Goal: Find specific page/section: Find specific page/section

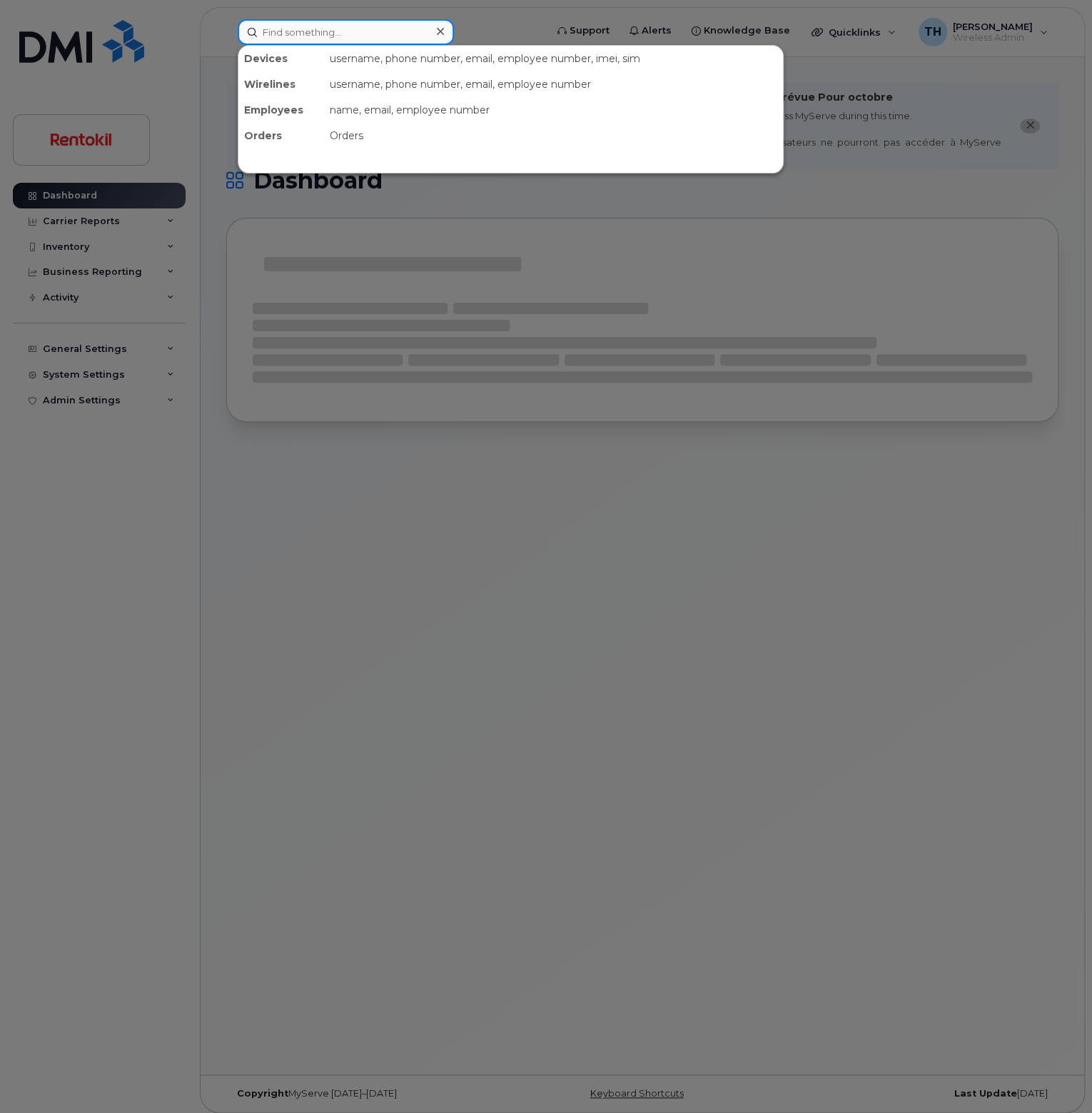
click at [343, 42] on input at bounding box center [346, 32] width 216 height 25
paste input "3093400929"
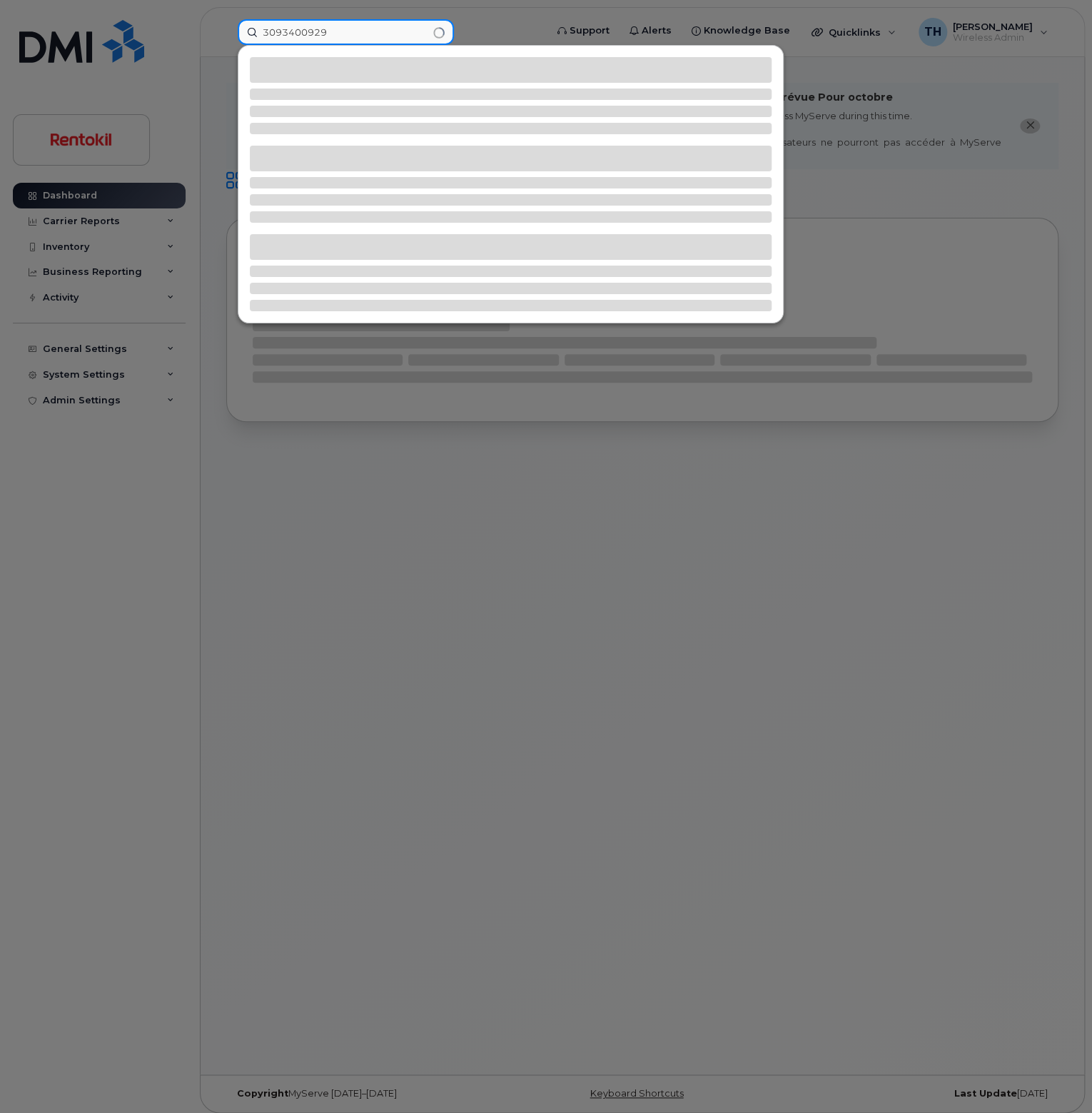
click at [354, 38] on input "3093400929" at bounding box center [346, 32] width 216 height 25
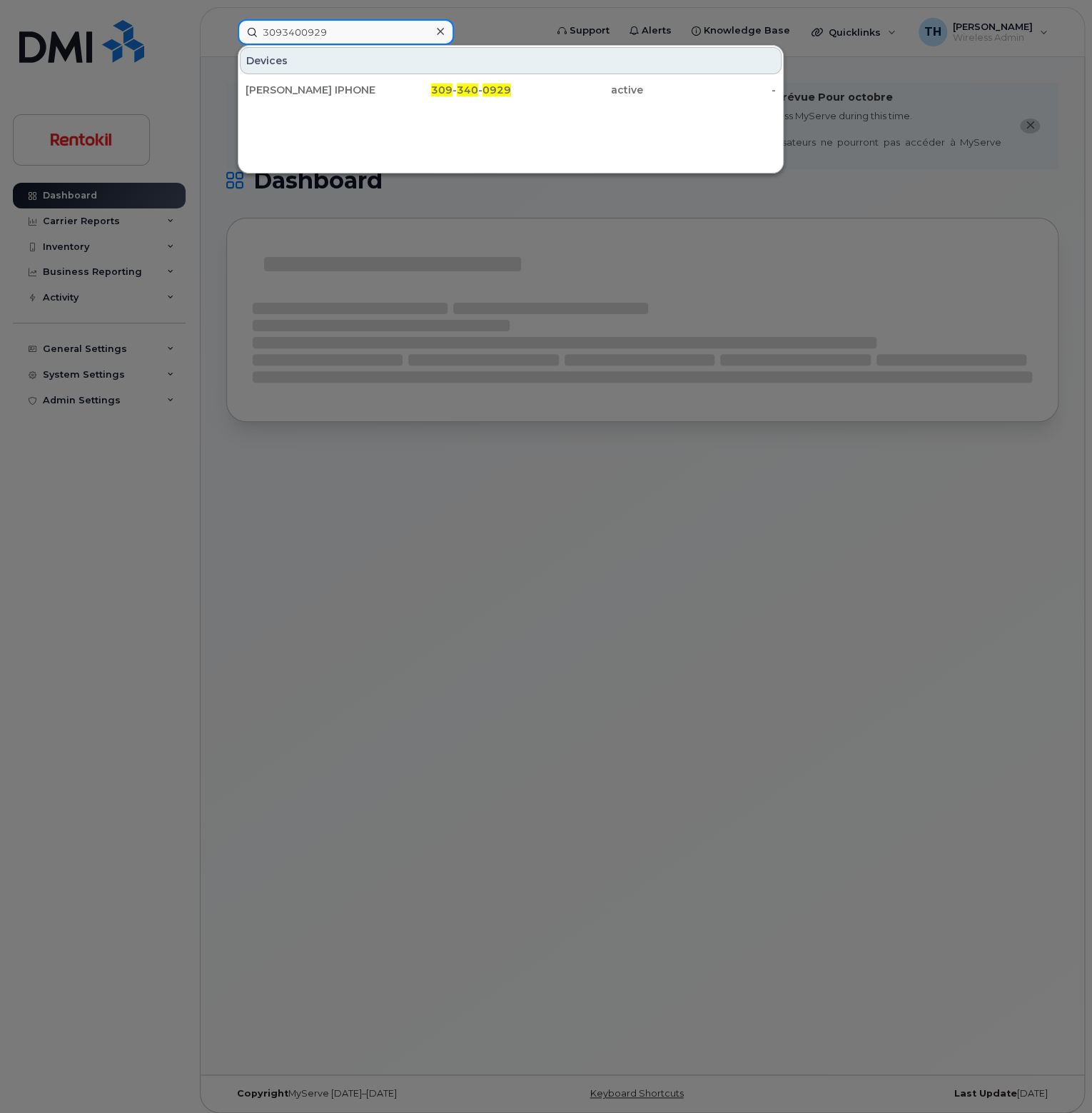
type input "3093400929"
click at [353, 102] on div "[PERSON_NAME] IPHONE 309 - 340 - 0929 active -" at bounding box center [511, 89] width 544 height 28
click at [353, 97] on div "[PERSON_NAME] IPHONE" at bounding box center [312, 89] width 133 height 25
click at [356, 92] on div "[PERSON_NAME] IPHONE" at bounding box center [312, 89] width 133 height 14
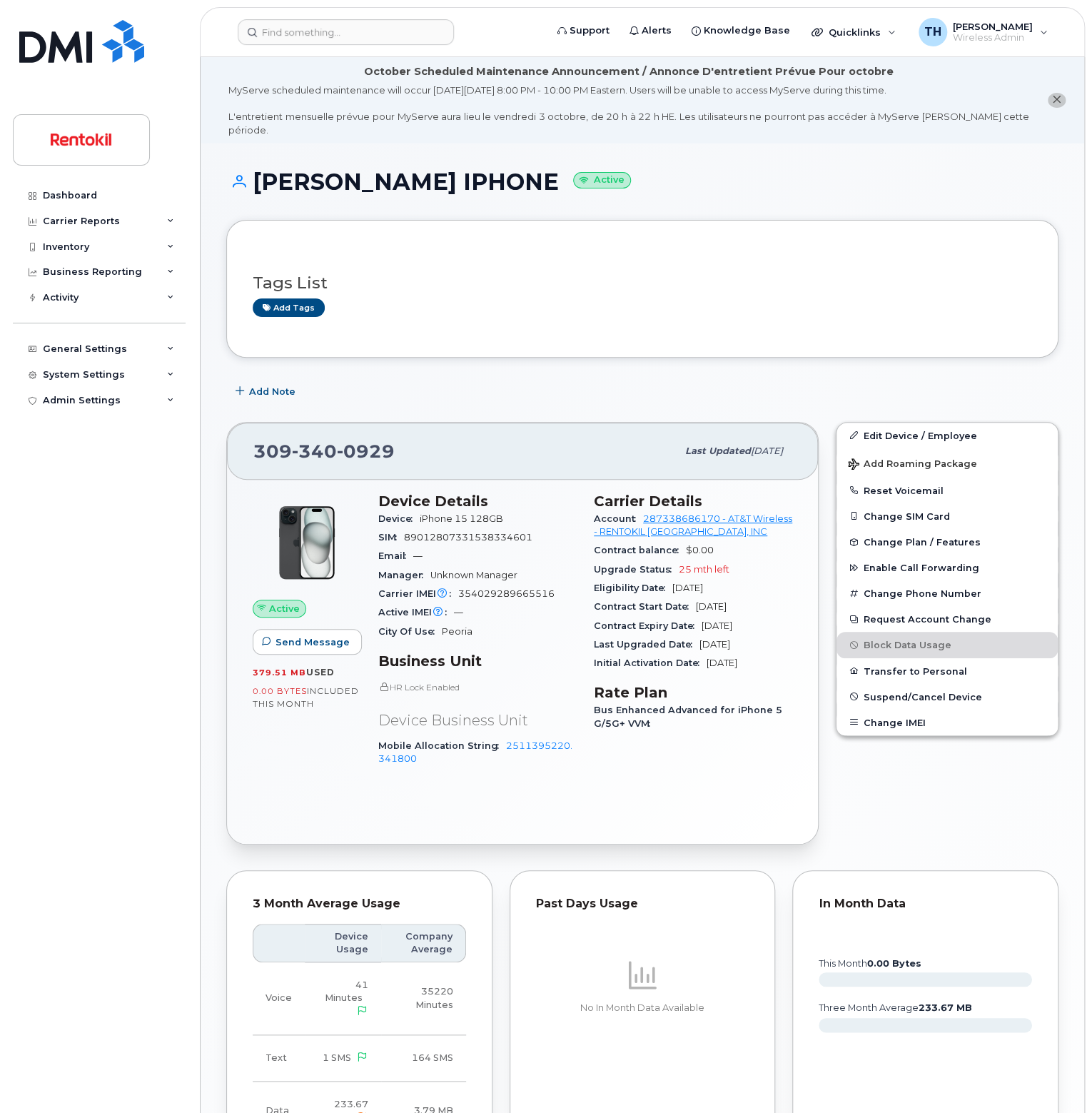
click at [355, 441] on span "0929" at bounding box center [366, 451] width 58 height 22
copy span "309 340 0929"
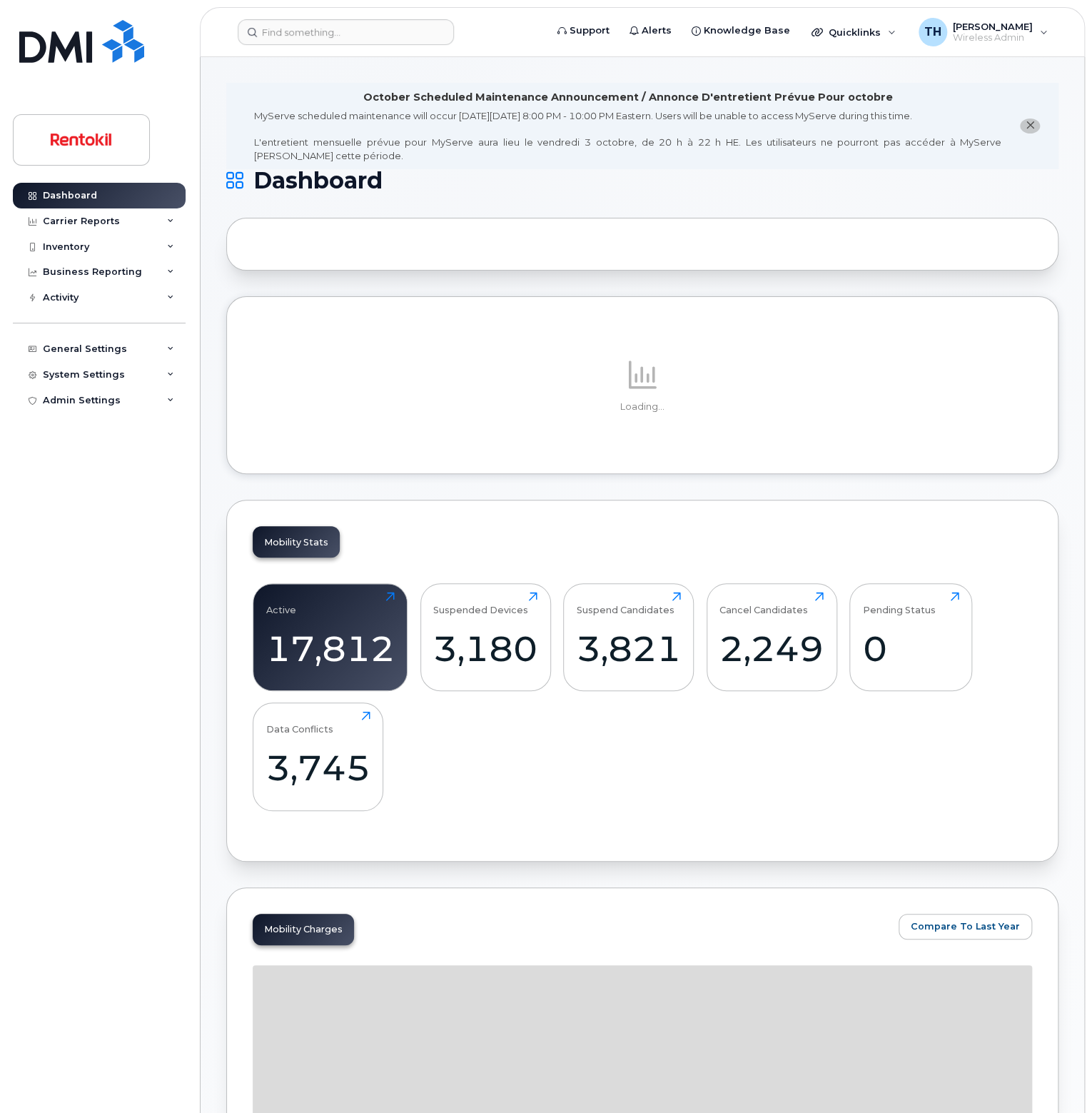
click at [277, 51] on header "Support Alerts Knowledge Base Quicklinks Suspend / Cancel Device Change SIM Car…" at bounding box center [642, 32] width 885 height 50
click at [300, 37] on input at bounding box center [346, 32] width 216 height 25
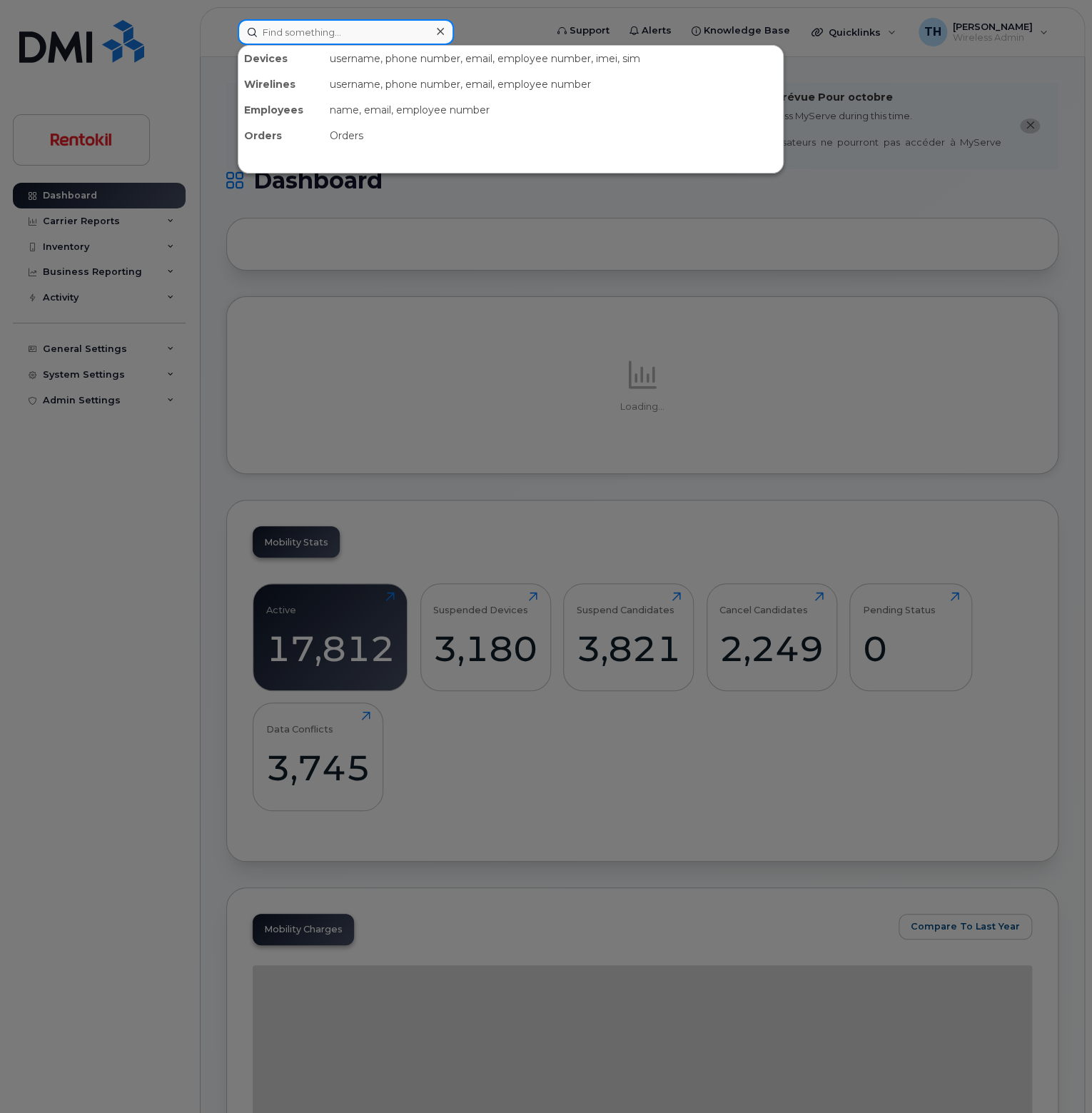
paste input "4802028658"
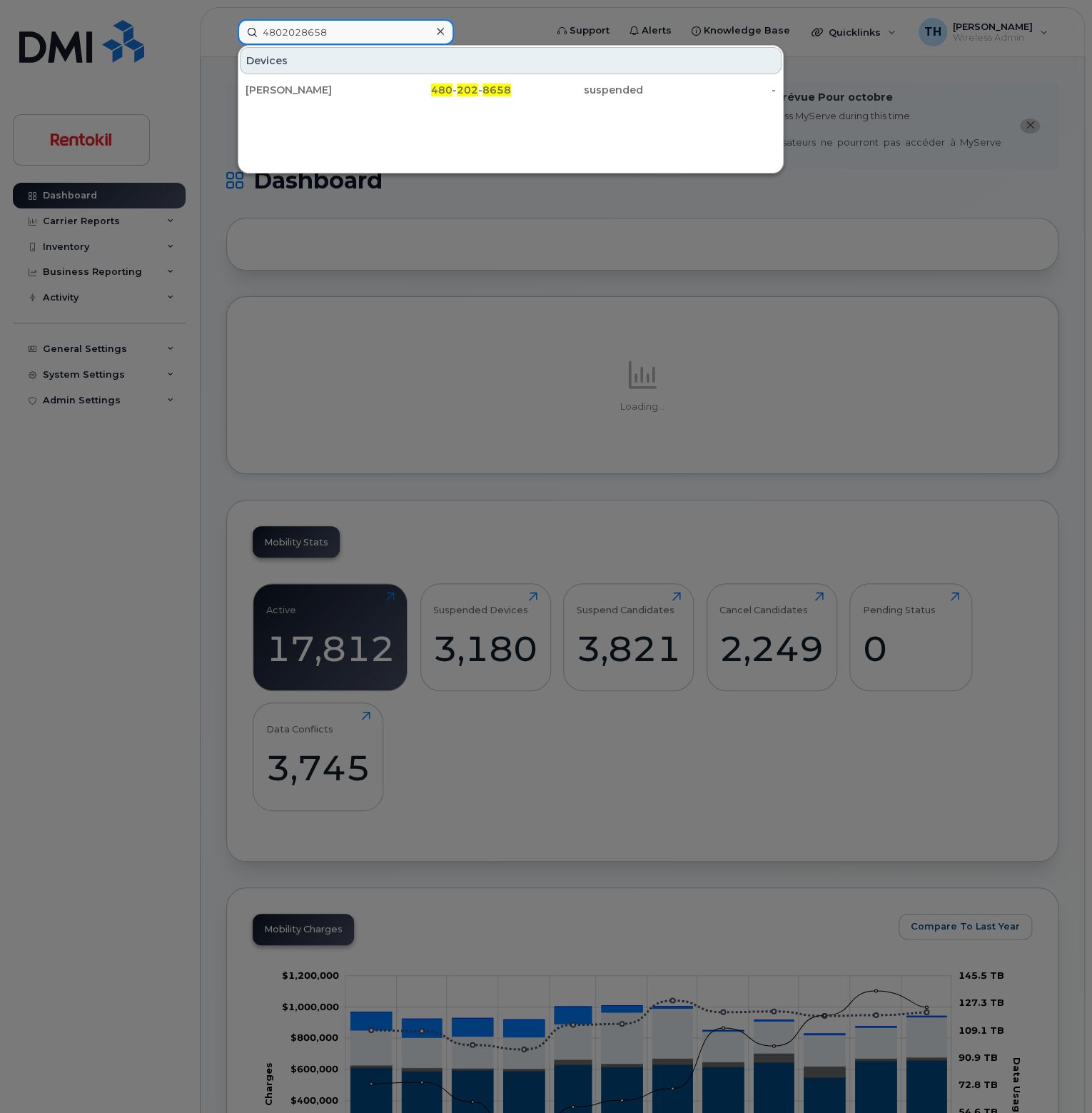
type input "4802028658"
click at [356, 87] on div "GRADY MOSS" at bounding box center [312, 89] width 133 height 14
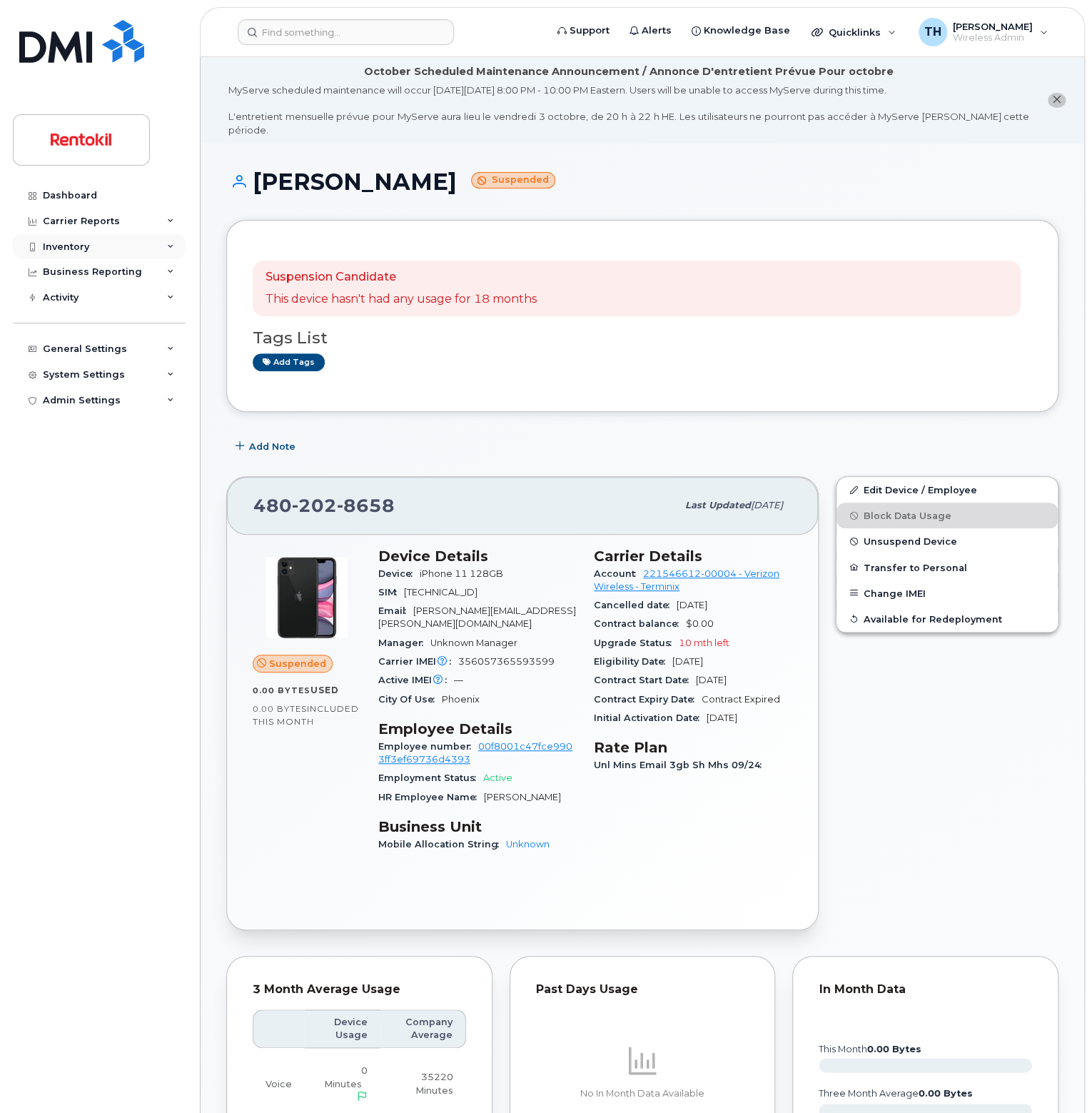
click at [92, 256] on div "Inventory" at bounding box center [99, 247] width 173 height 25
click at [95, 247] on div "Inventory" at bounding box center [99, 247] width 173 height 25
click at [98, 251] on div "Inventory" at bounding box center [99, 247] width 173 height 25
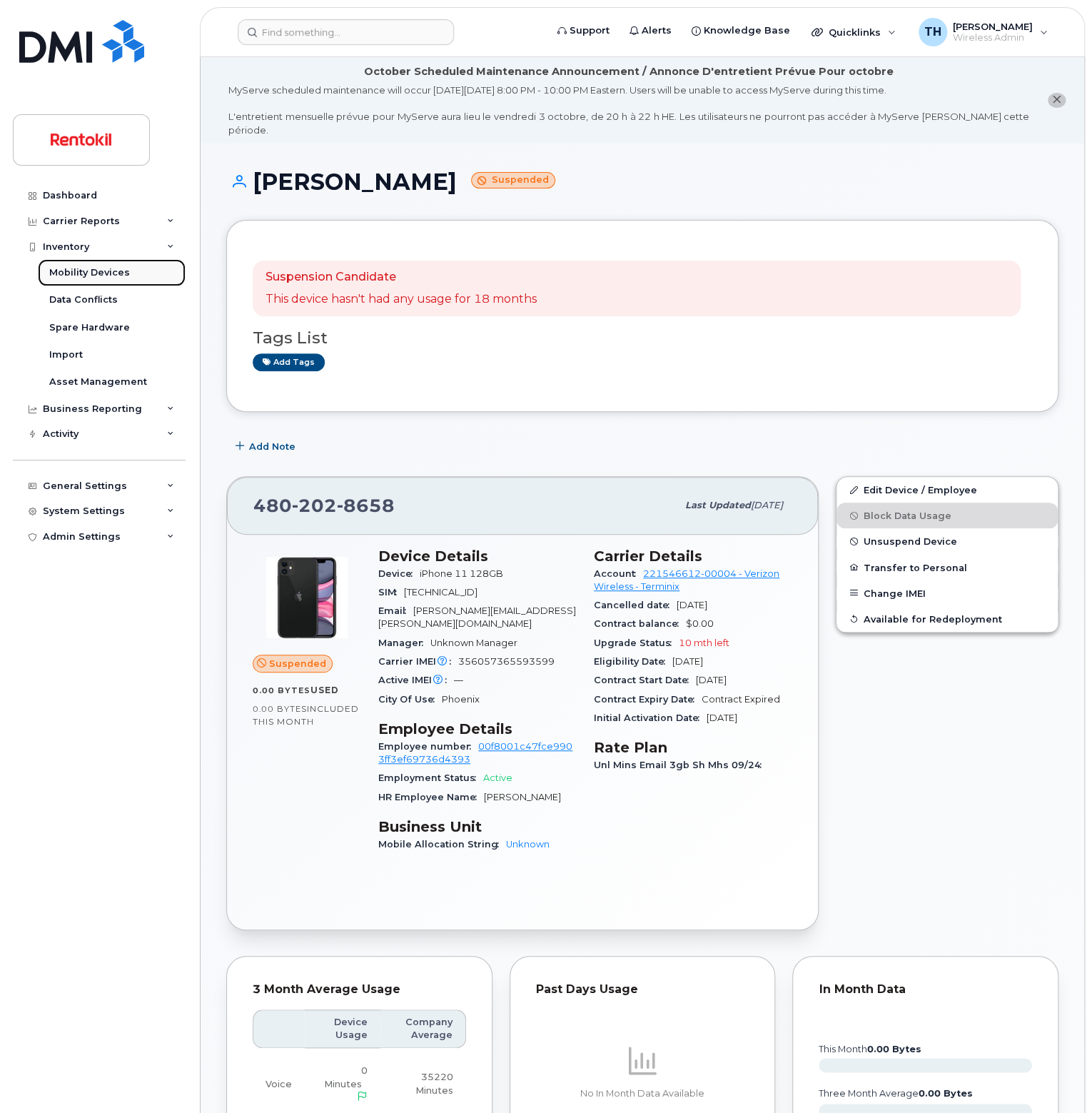
click at [96, 268] on div "Mobility Devices" at bounding box center [89, 272] width 81 height 13
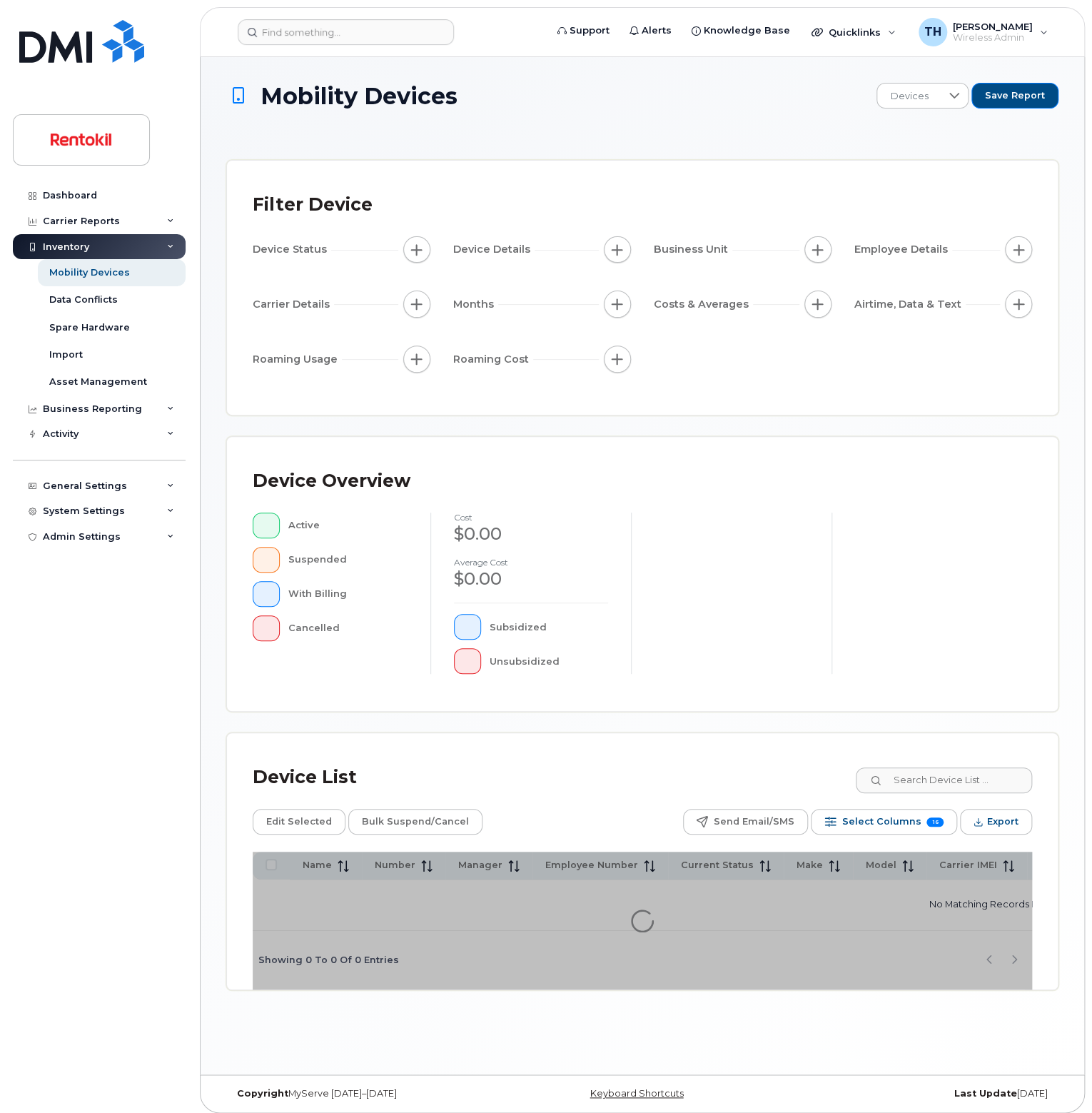
click at [96, 247] on div "Inventory" at bounding box center [99, 247] width 173 height 25
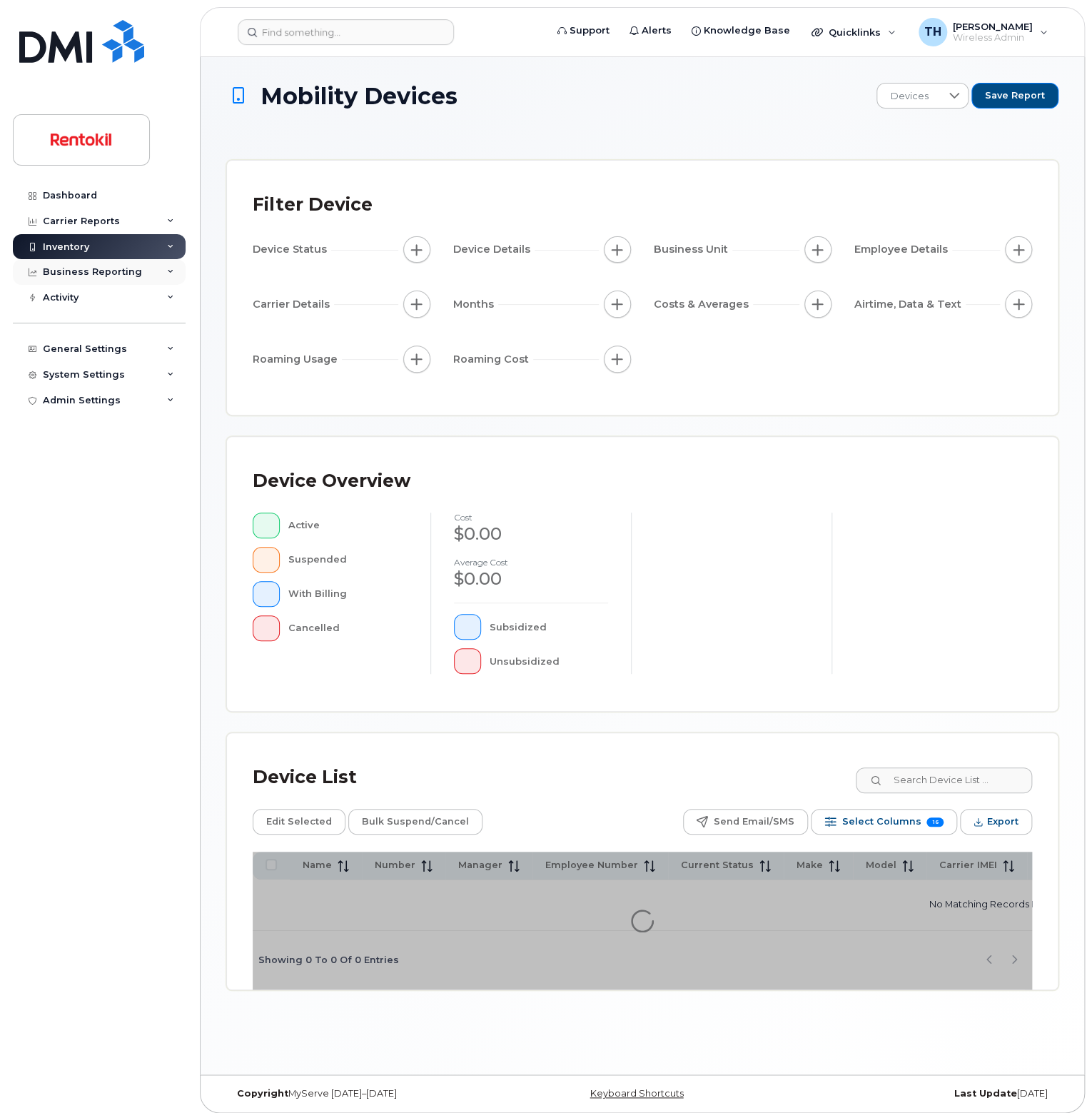
click at [102, 276] on div "Business Reporting" at bounding box center [92, 271] width 99 height 11
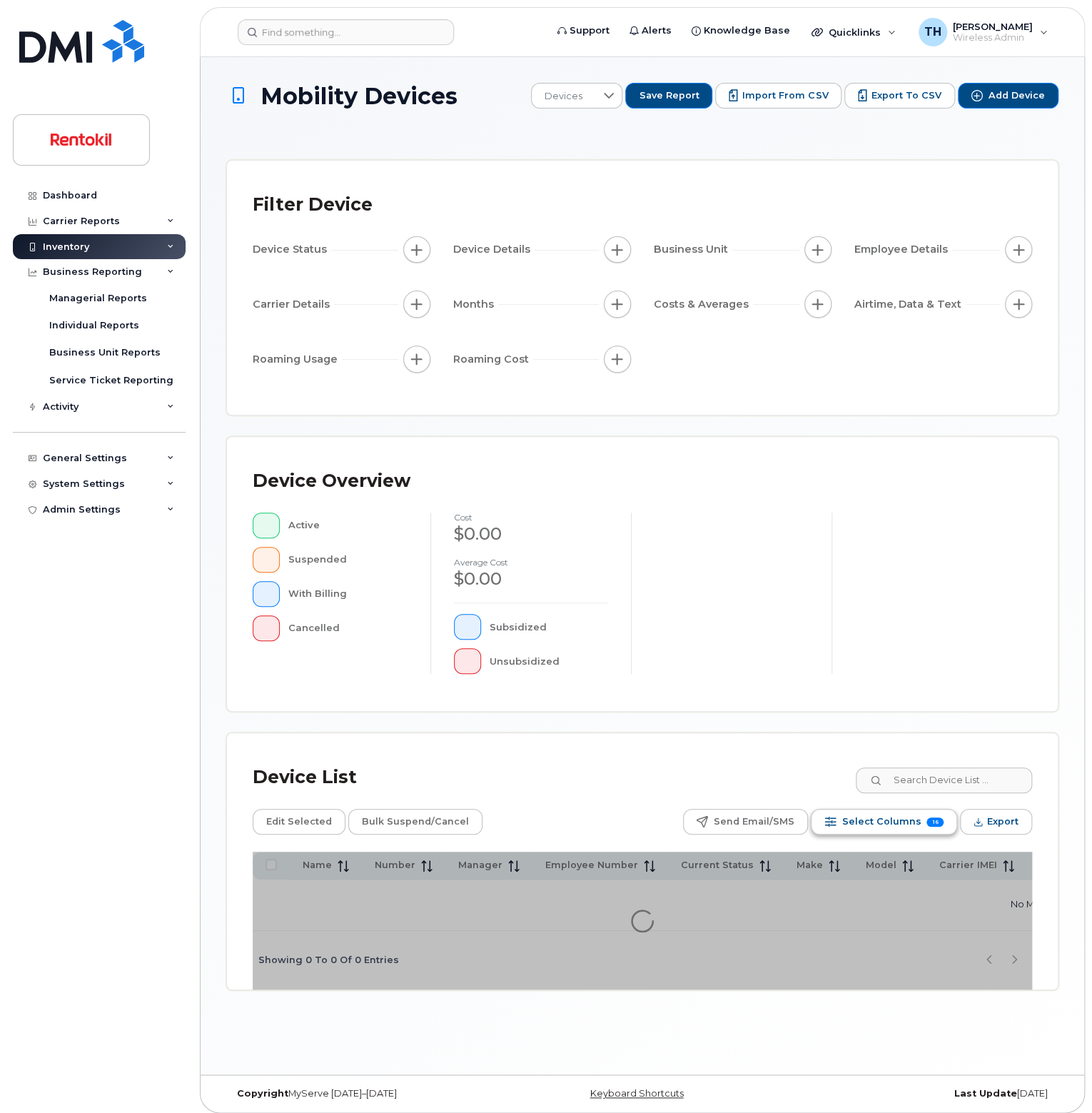
click at [886, 825] on span "Select Columns" at bounding box center [881, 822] width 79 height 22
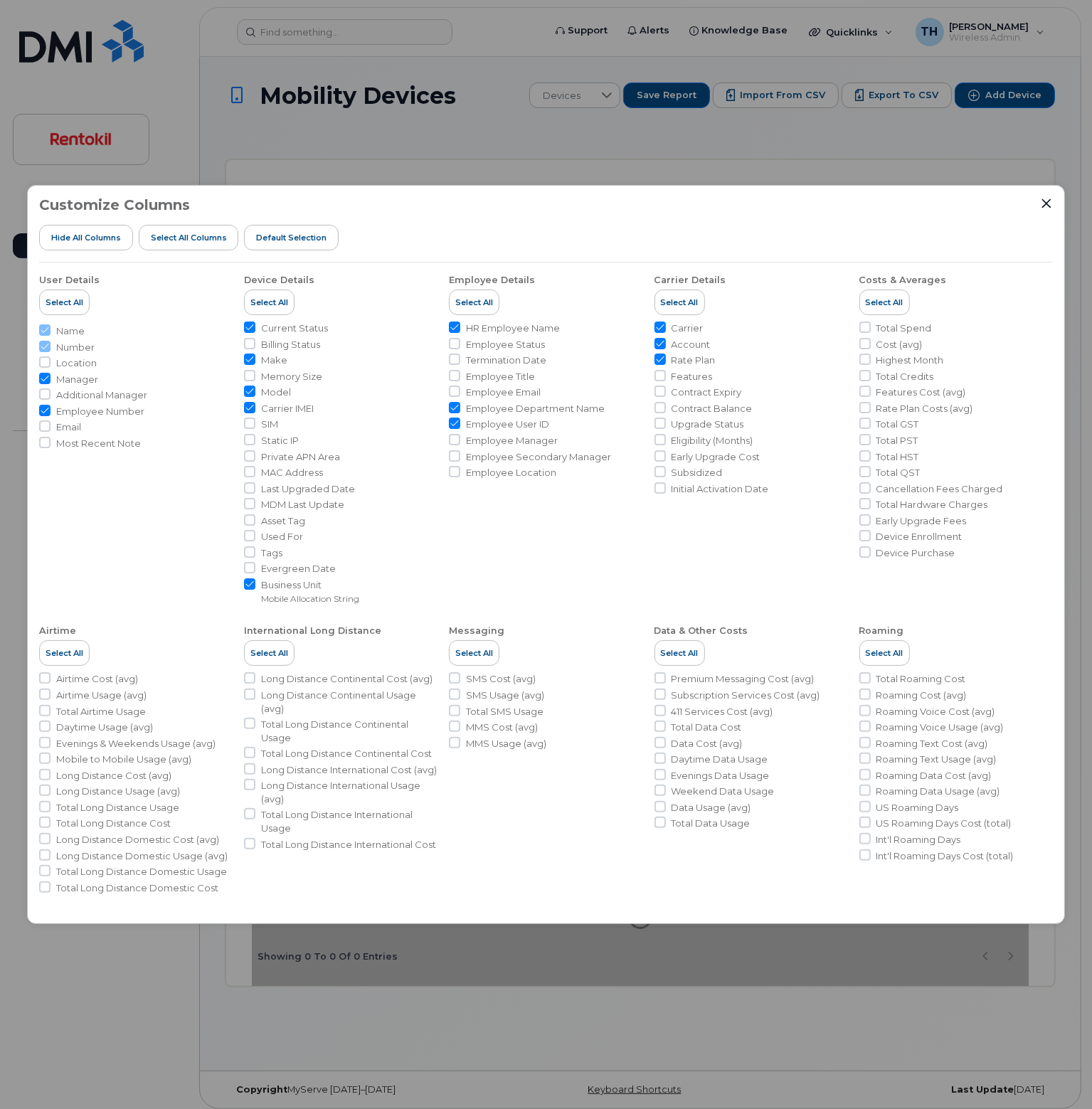
click at [1088, 845] on div "Customize Columns Hide All Columns Select all Columns Default Selection User De…" at bounding box center [546, 554] width 1092 height 1109
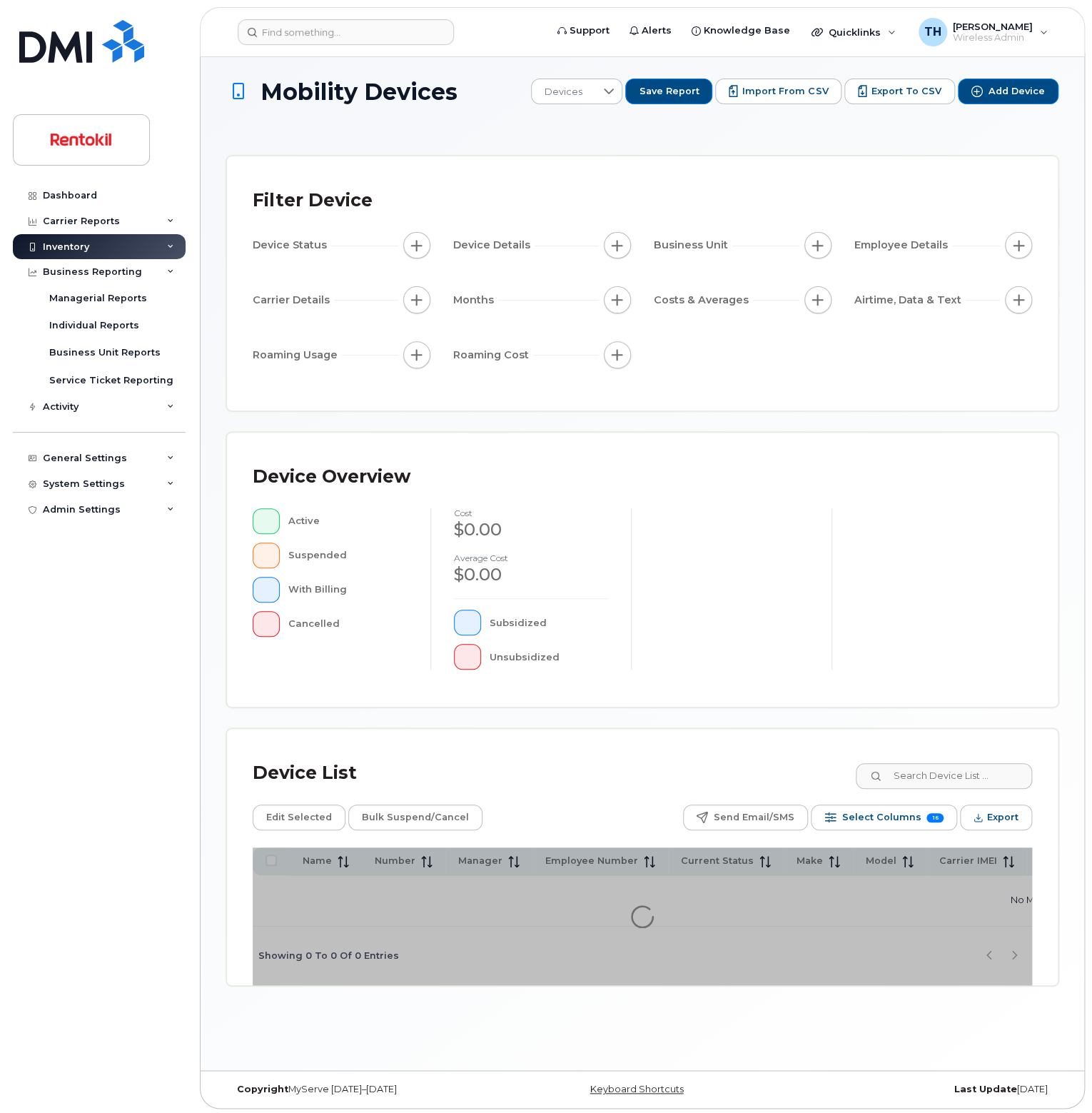
scroll to position [7, 0]
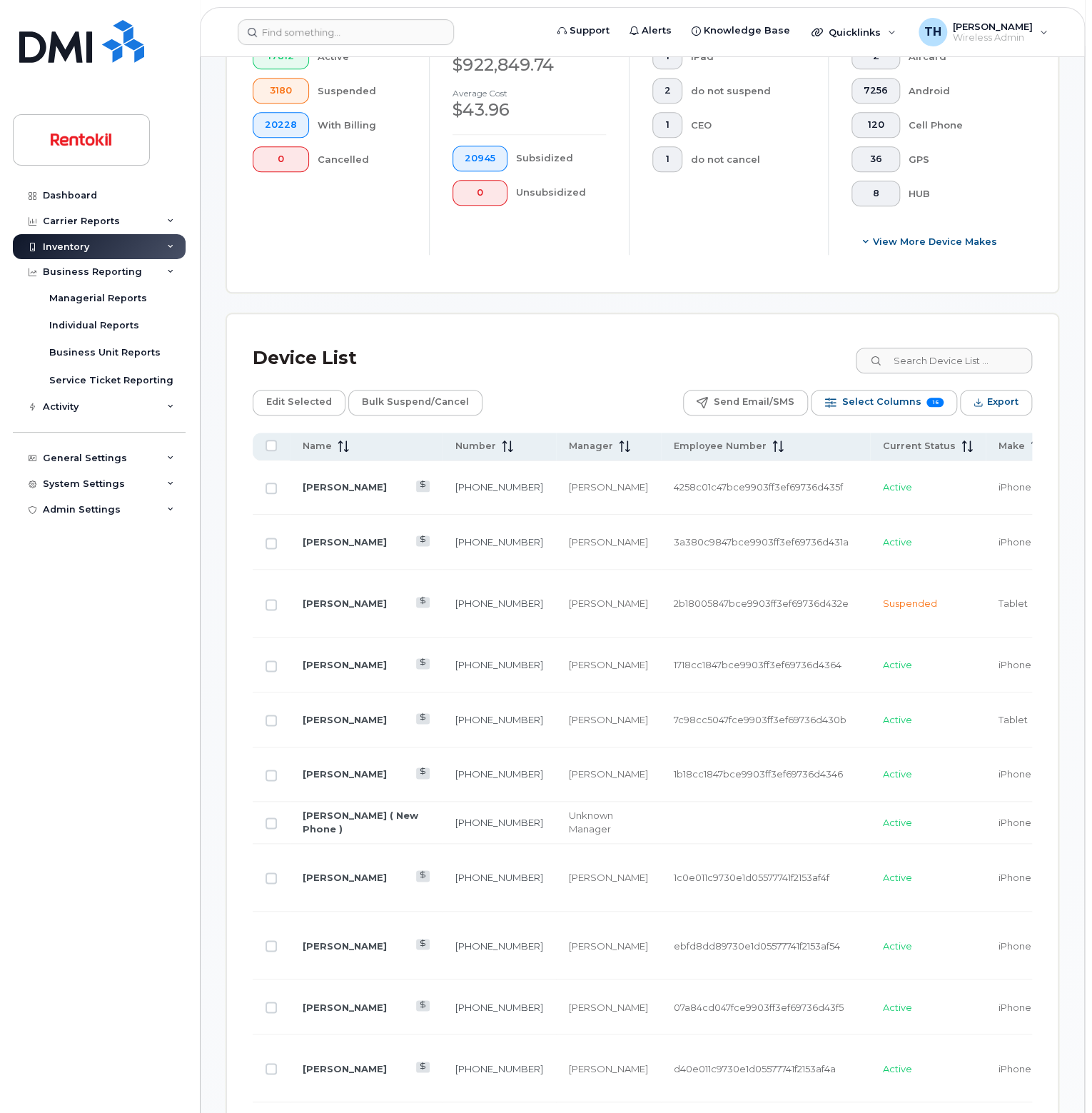
scroll to position [397, 0]
